Goal: Task Accomplishment & Management: Manage account settings

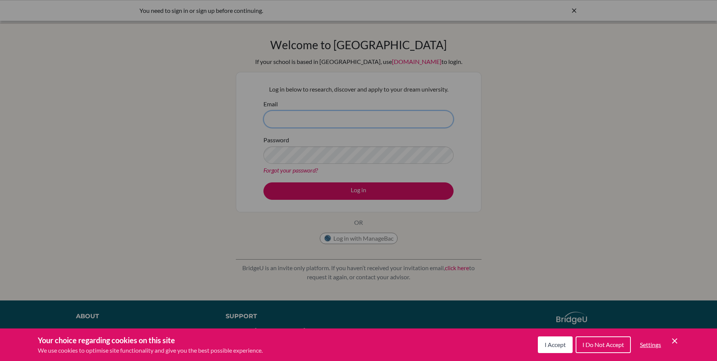
type input "[PERSON_NAME][EMAIL_ADDRESS][PERSON_NAME][DOMAIN_NAME]"
click at [374, 188] on div "Cookie Preferences" at bounding box center [358, 180] width 717 height 361
click at [357, 191] on div "Cookie Preferences" at bounding box center [358, 180] width 717 height 361
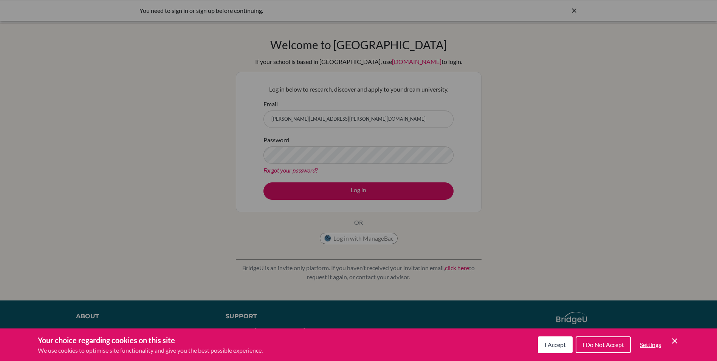
click at [562, 349] on button "I Accept" at bounding box center [555, 344] width 35 height 17
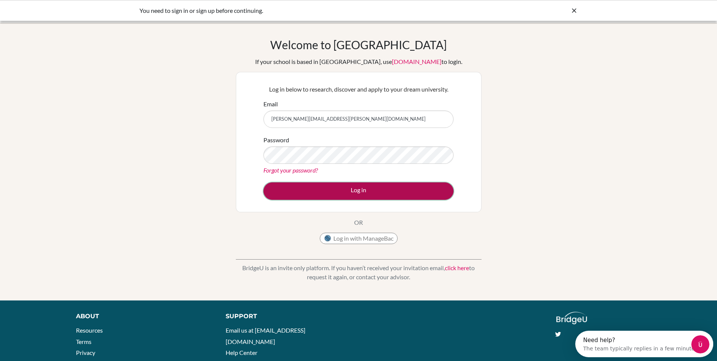
click at [365, 192] on button "Log in" at bounding box center [358, 190] width 190 height 17
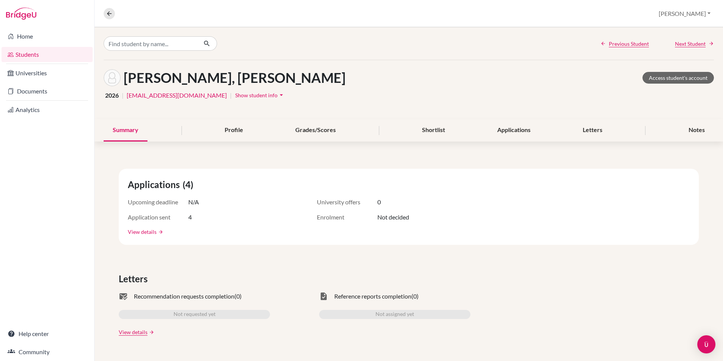
click at [144, 229] on link "View details" at bounding box center [142, 232] width 29 height 8
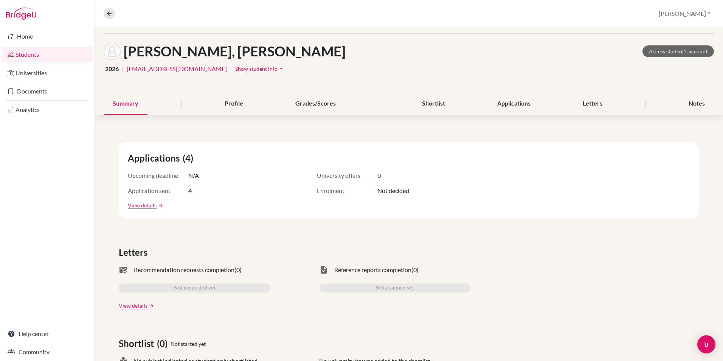
scroll to position [76, 0]
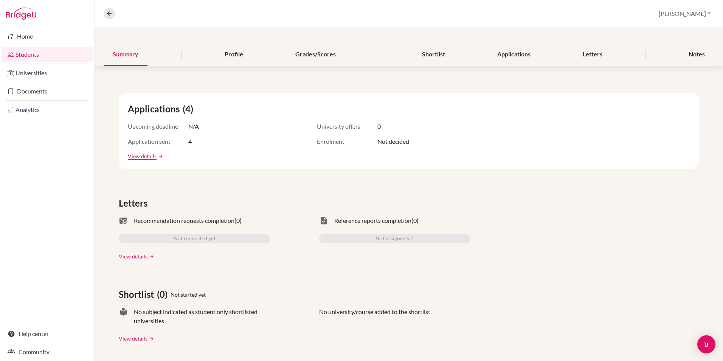
click at [122, 256] on link "View details" at bounding box center [133, 256] width 29 height 8
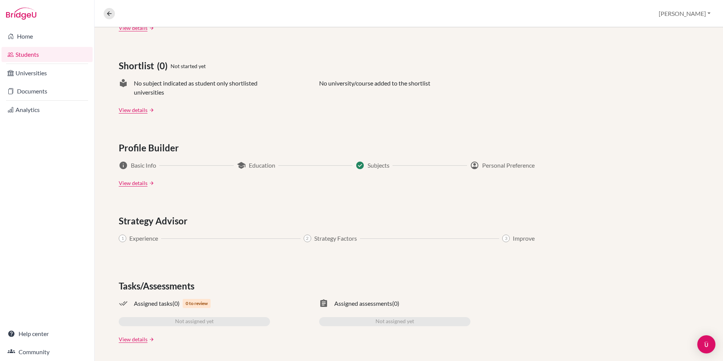
scroll to position [304, 0]
click at [29, 91] on link "Documents" at bounding box center [47, 91] width 91 height 15
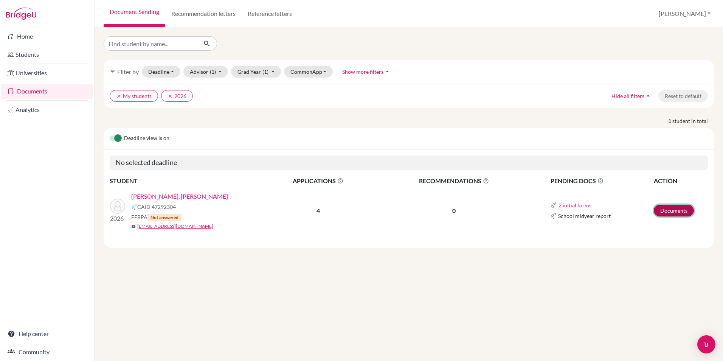
click at [677, 208] on link "Documents" at bounding box center [673, 210] width 40 height 12
